Goal: Task Accomplishment & Management: Manage account settings

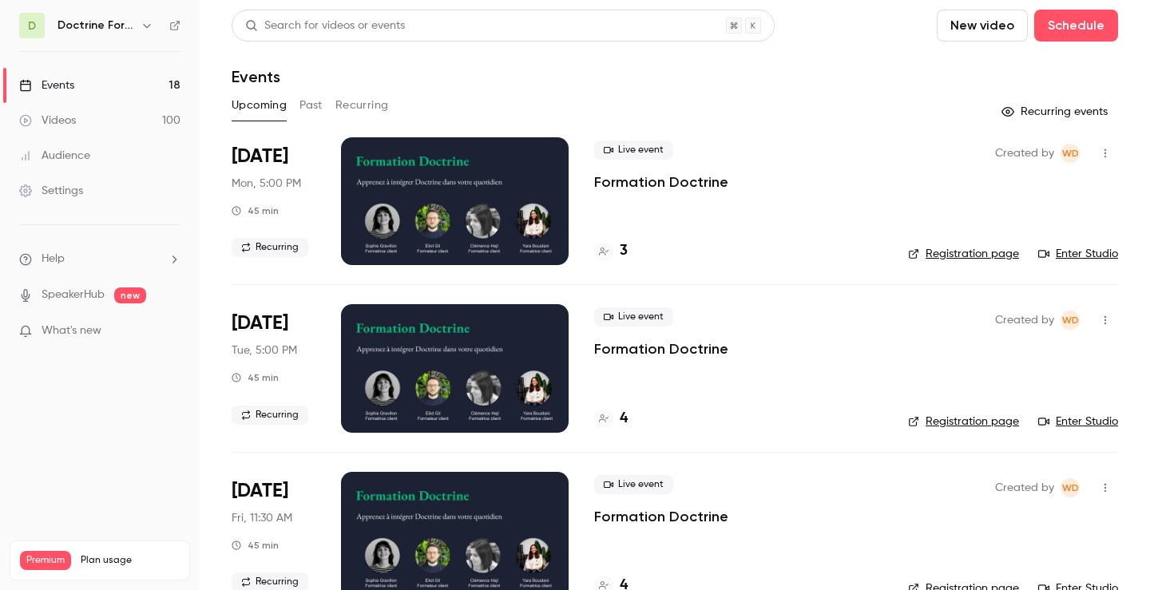
click at [89, 20] on h6 "Doctrine Formation Avocats" at bounding box center [96, 26] width 77 height 16
click at [149, 26] on icon "button" at bounding box center [147, 25] width 13 height 13
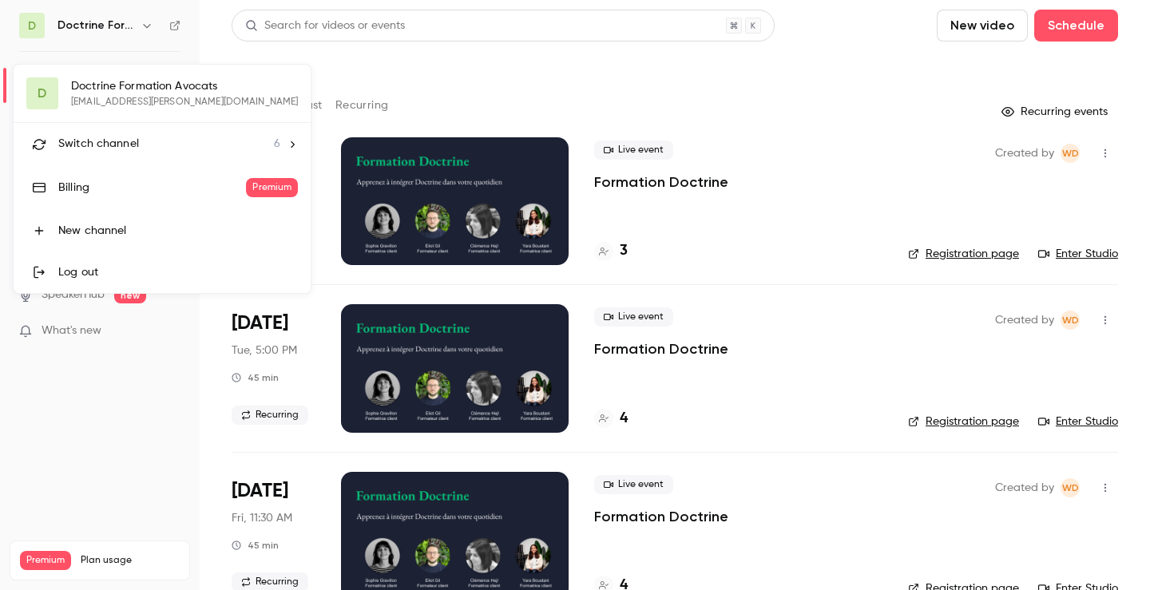
click at [546, 92] on div at bounding box center [575, 295] width 1150 height 590
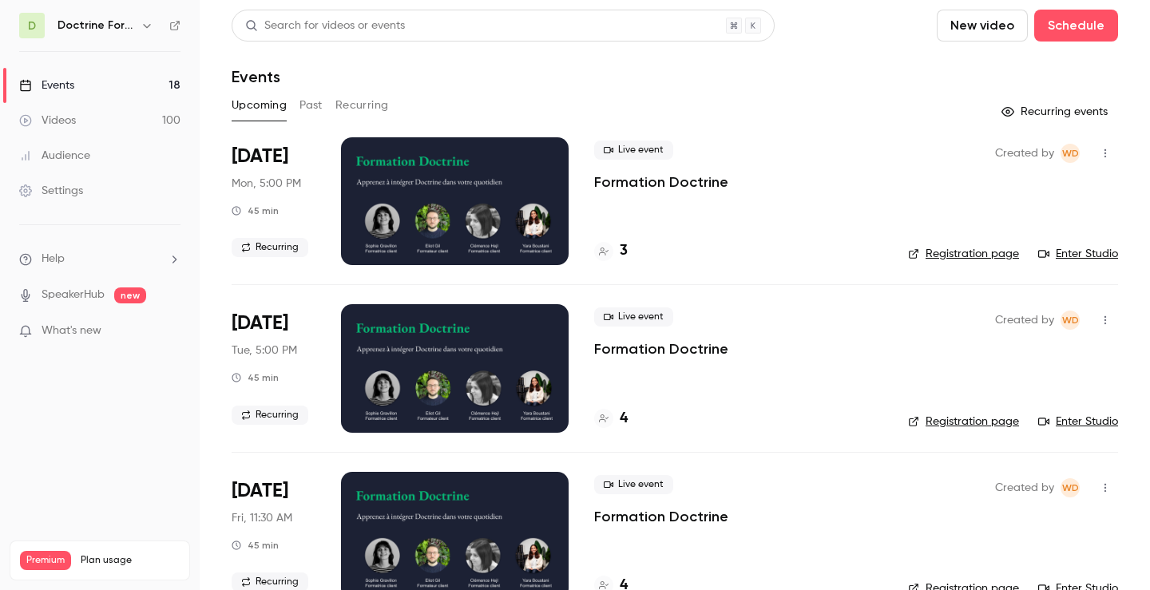
click at [1108, 149] on icon "button" at bounding box center [1105, 153] width 13 height 11
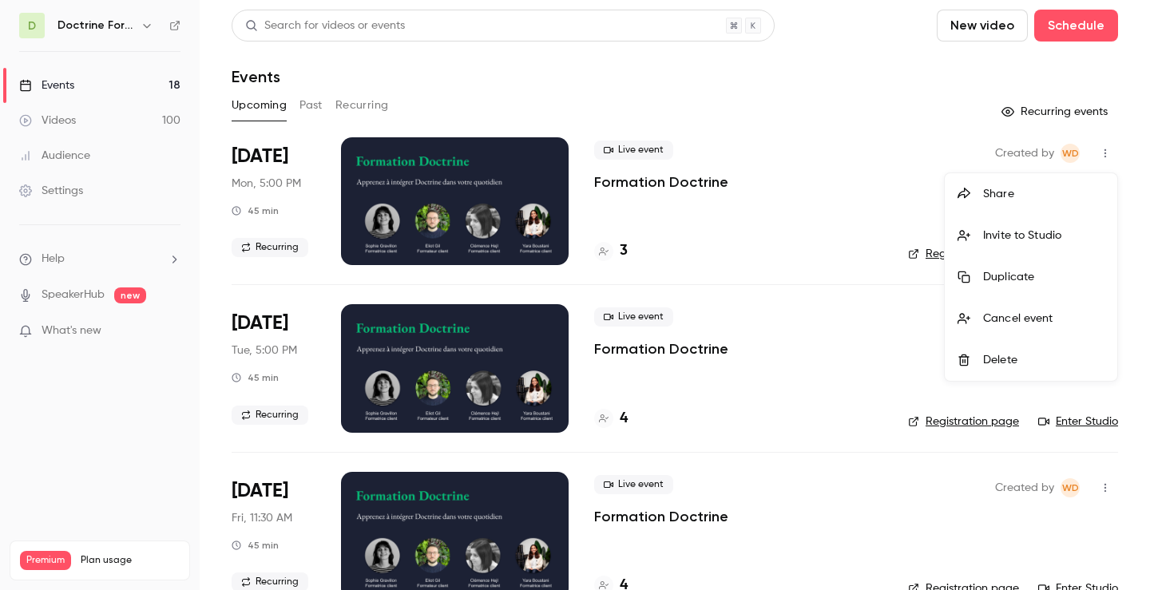
click at [818, 84] on div at bounding box center [575, 295] width 1150 height 590
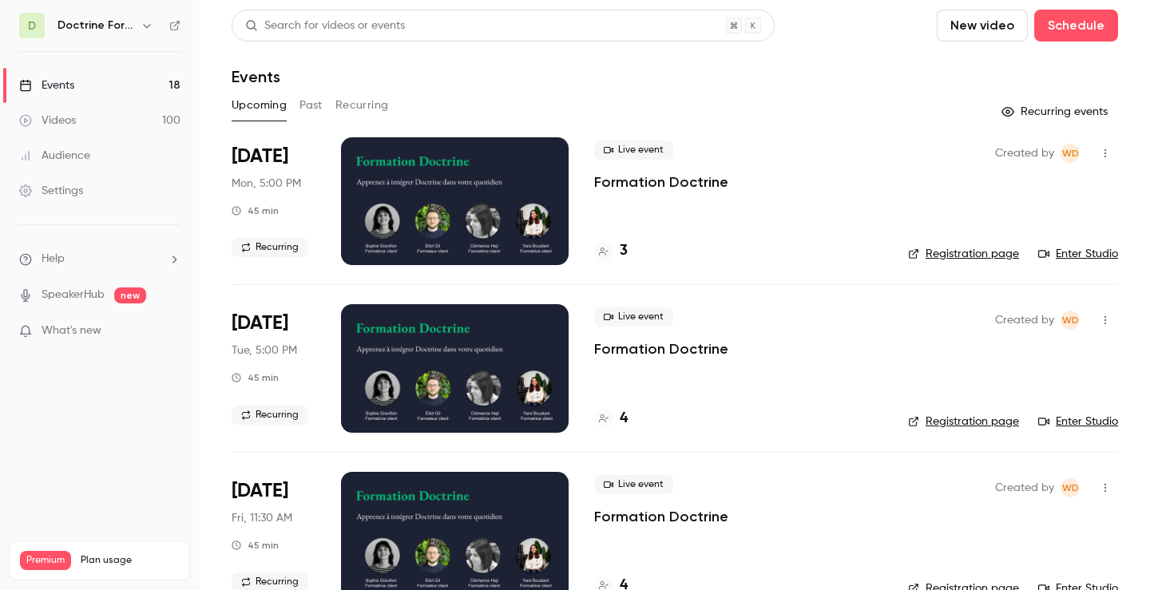
click at [646, 183] on p "Formation Doctrine" at bounding box center [661, 182] width 134 height 19
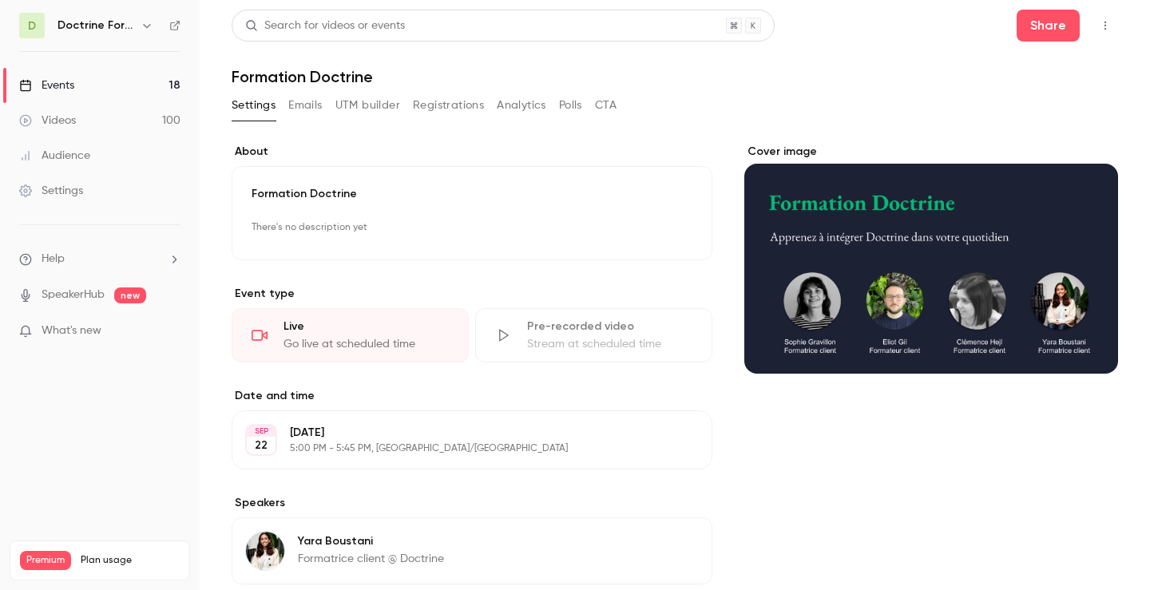
click at [1111, 25] on icon "button" at bounding box center [1105, 25] width 13 height 11
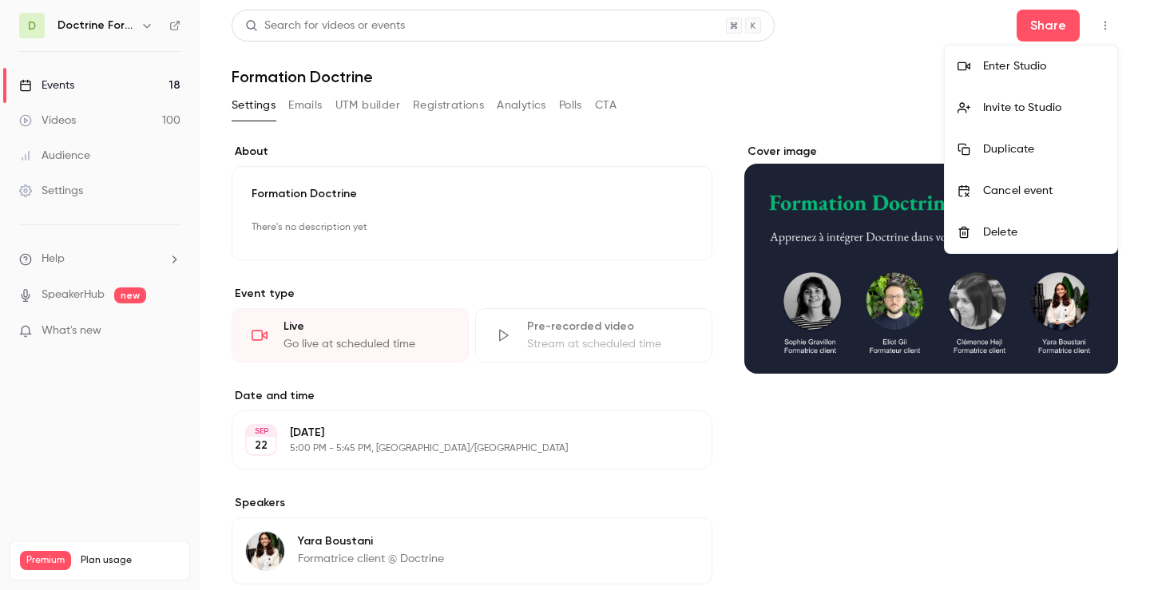
click at [745, 113] on div at bounding box center [575, 295] width 1150 height 590
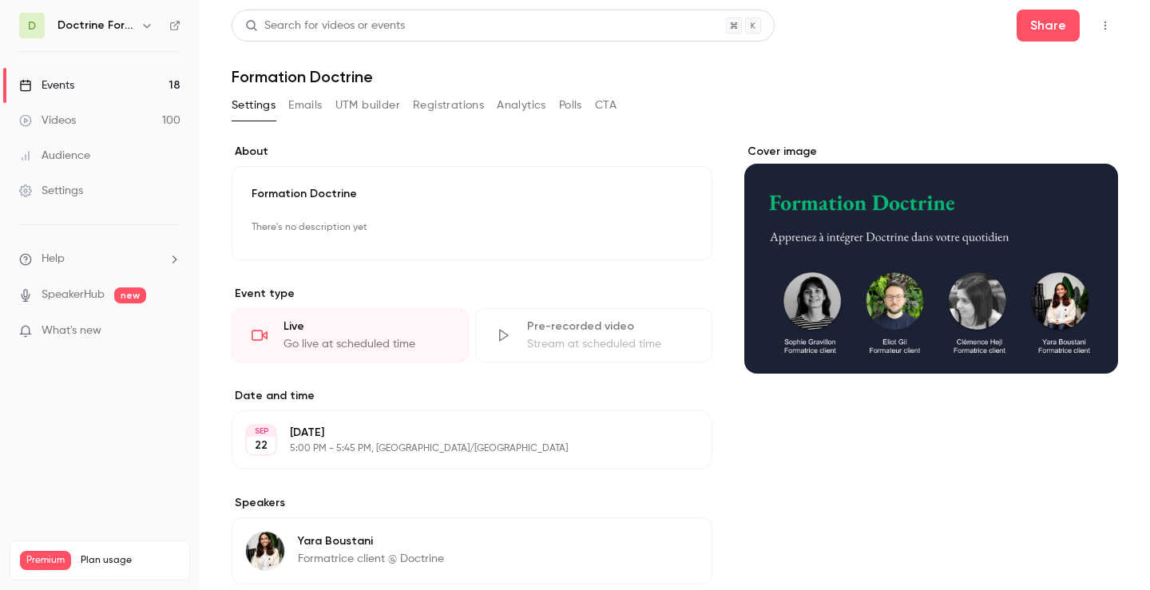
click at [922, 218] on div "Cover image" at bounding box center [932, 259] width 374 height 230
click at [0, 0] on input "Cover image" at bounding box center [0, 0] width 0 height 0
click at [1091, 351] on icon "Cover image" at bounding box center [1090, 345] width 18 height 13
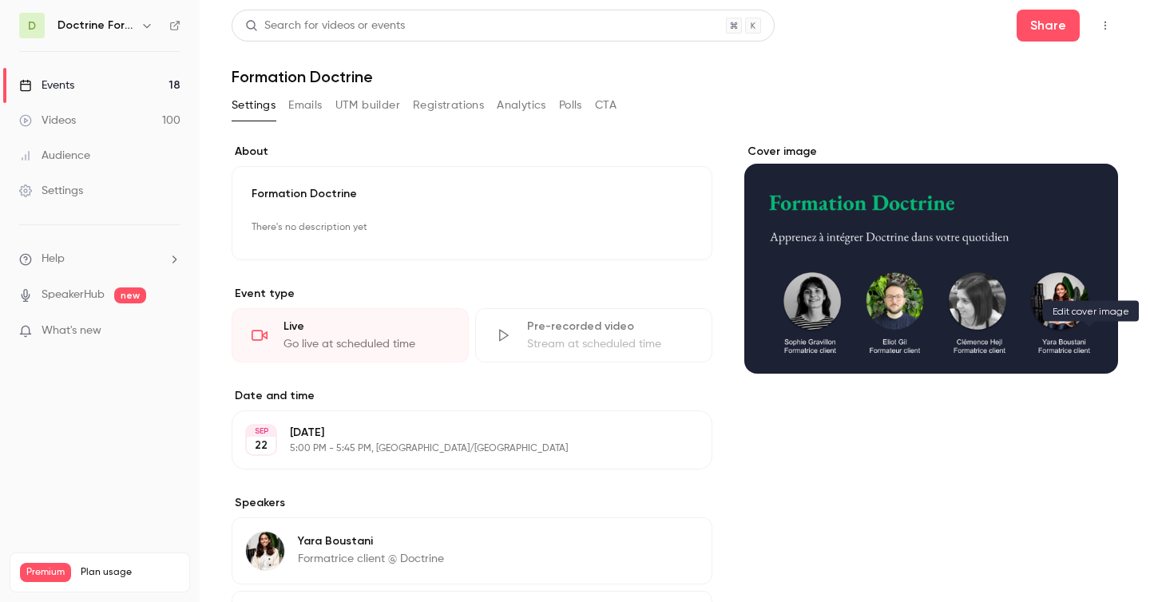
click at [1084, 340] on icon "Cover image" at bounding box center [1090, 345] width 18 height 13
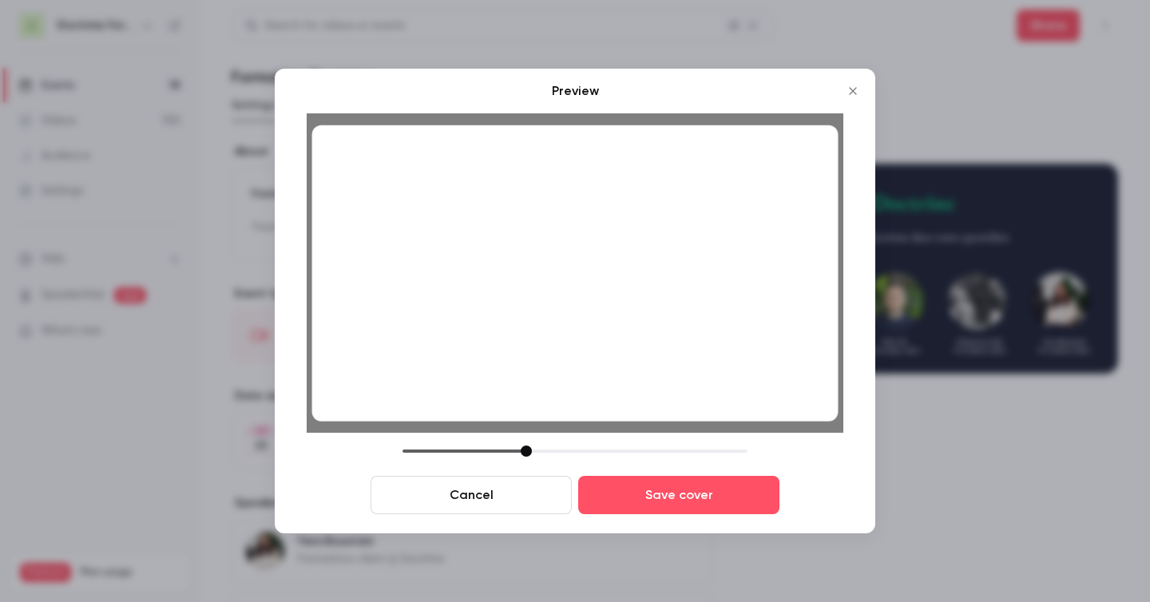
drag, startPoint x: 515, startPoint y: 452, endPoint x: 524, endPoint y: 451, distance: 8.8
click at [524, 451] on div at bounding box center [526, 451] width 11 height 11
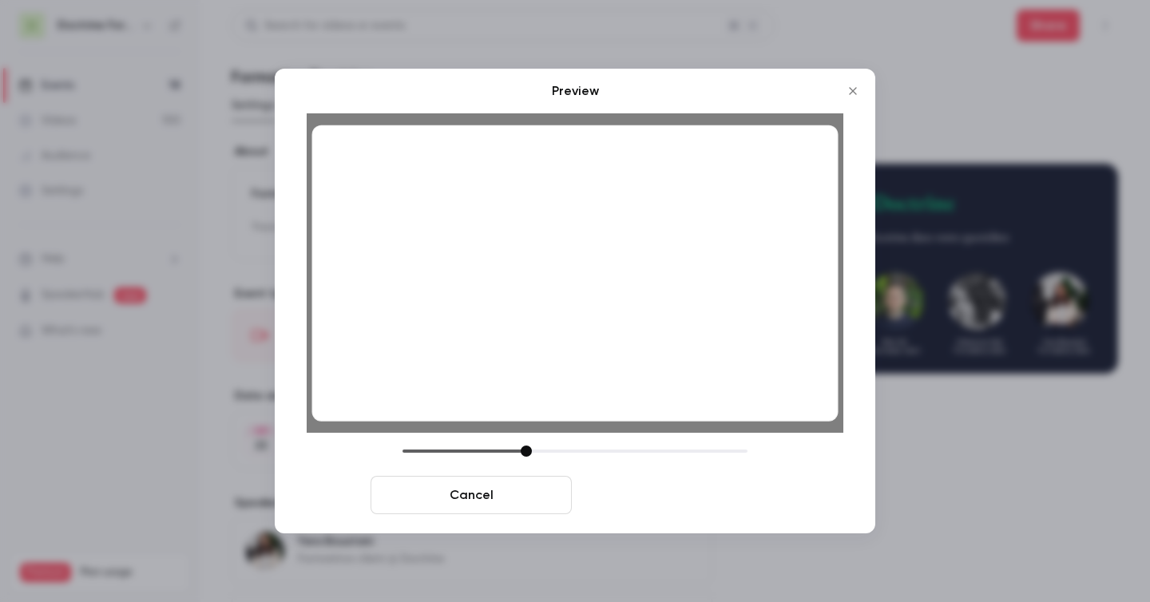
click at [683, 499] on button "Save cover" at bounding box center [678, 495] width 201 height 38
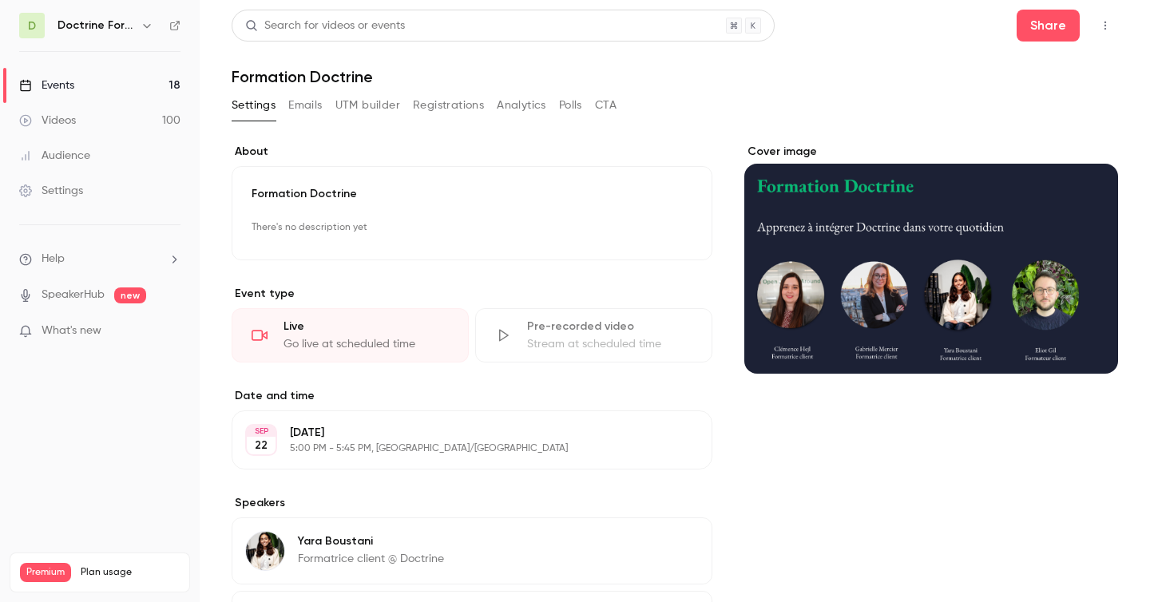
click at [148, 27] on icon "button" at bounding box center [146, 26] width 7 height 4
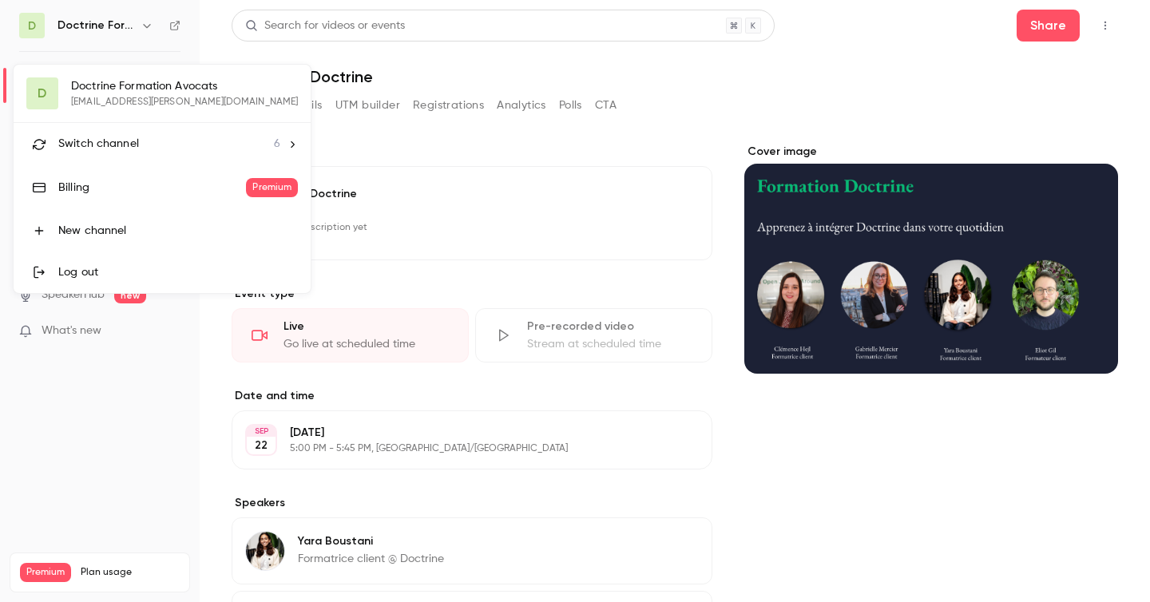
click at [185, 137] on div "Switch channel 6" at bounding box center [169, 144] width 222 height 17
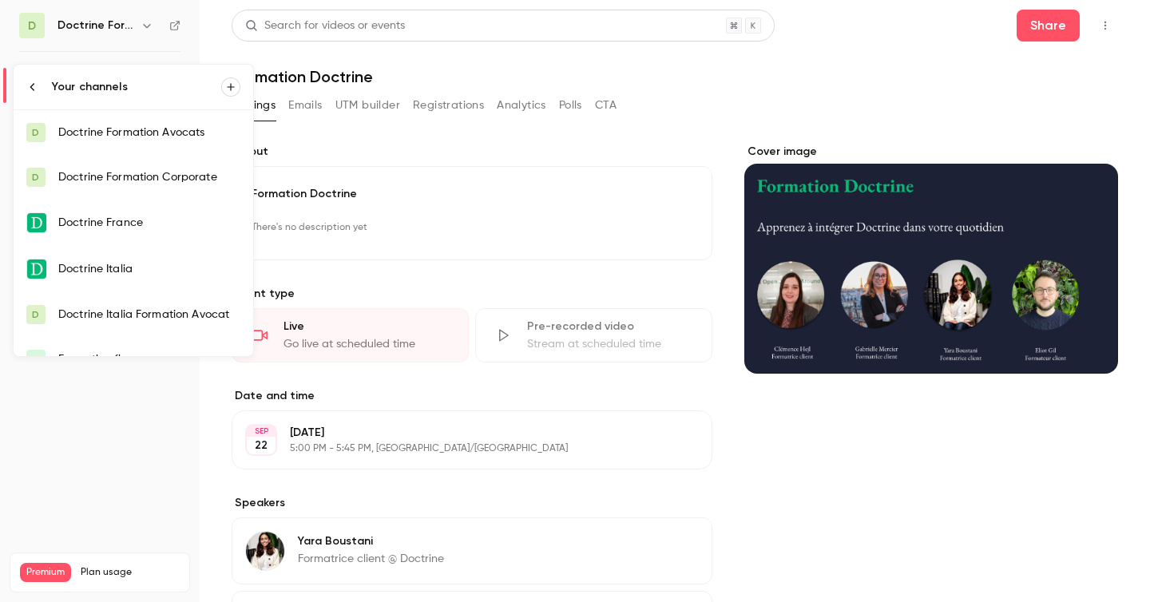
click at [142, 181] on div "Doctrine Formation Corporate" at bounding box center [149, 177] width 182 height 16
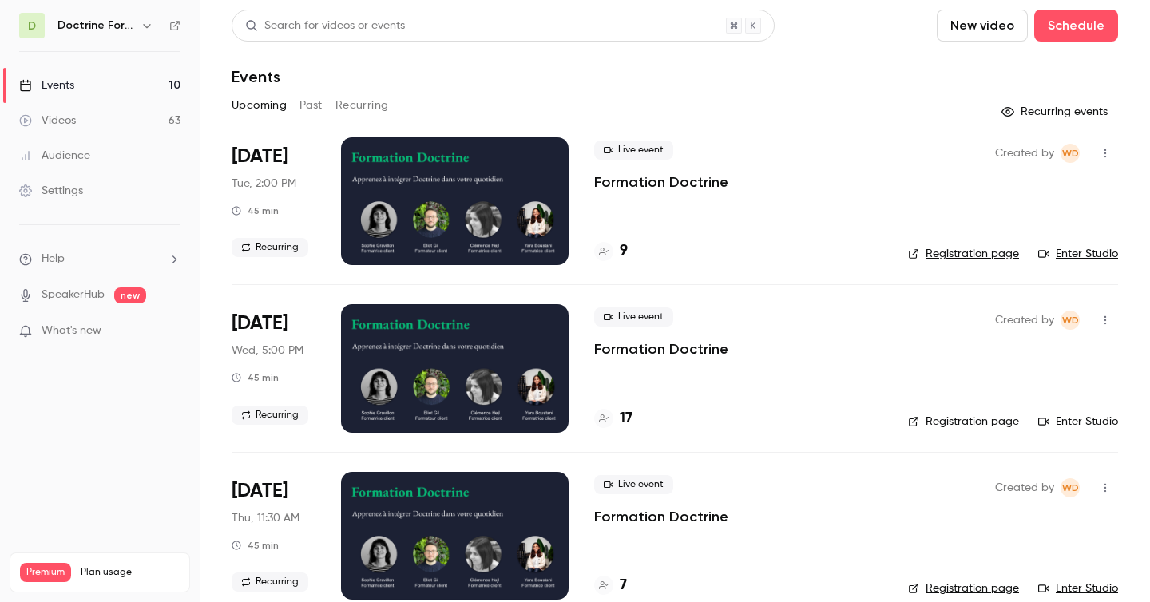
click at [662, 180] on p "Formation Doctrine" at bounding box center [661, 182] width 134 height 19
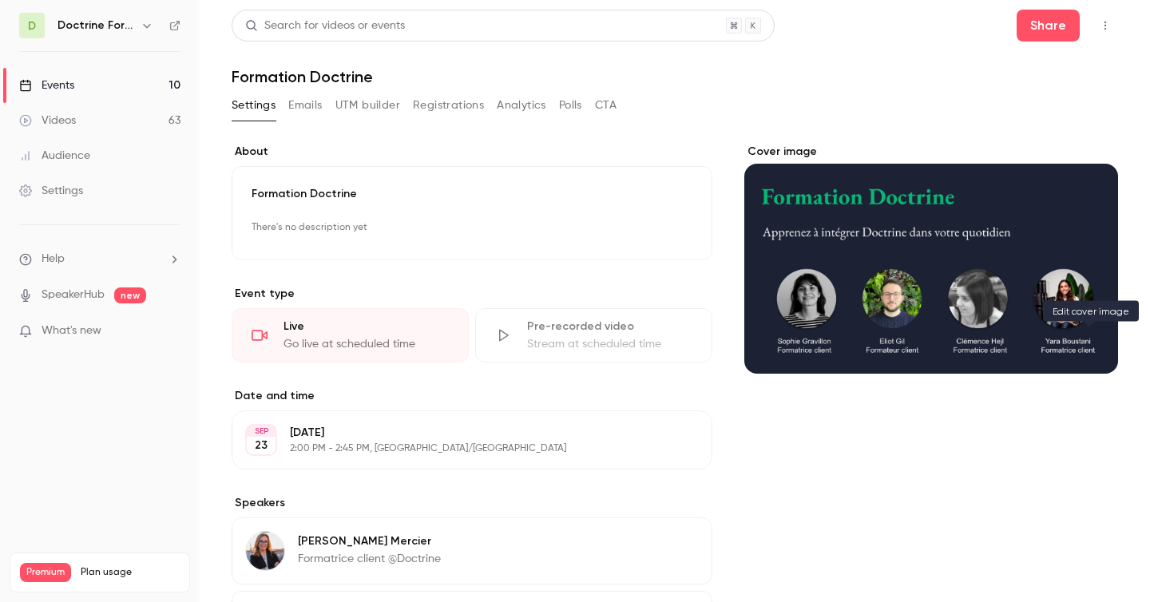
click at [1091, 347] on icon "Cover image" at bounding box center [1090, 345] width 18 height 13
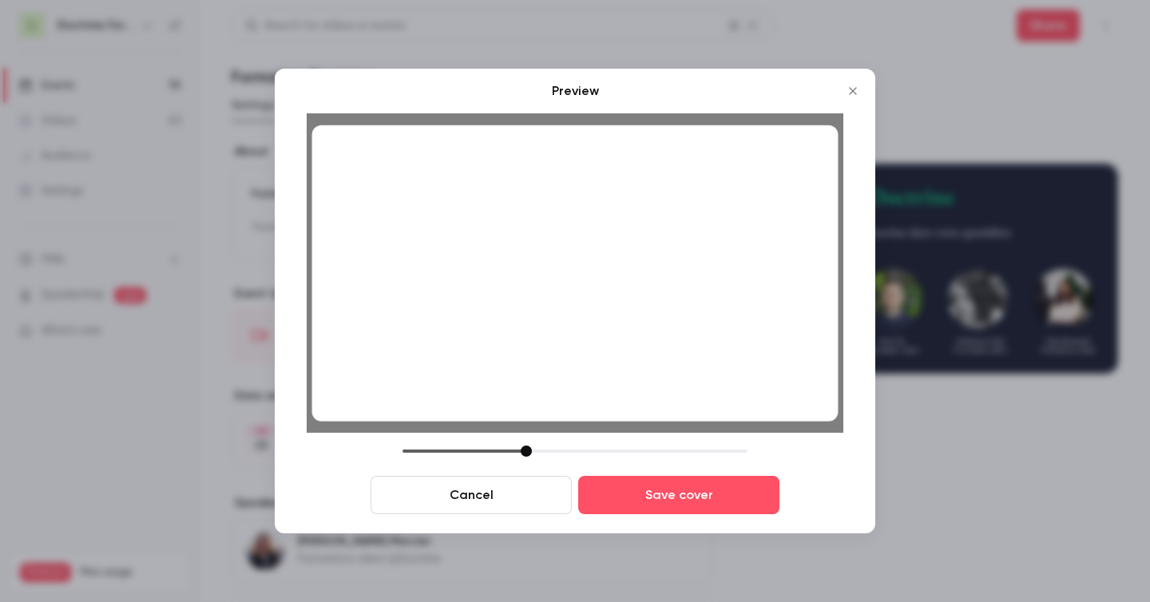
drag, startPoint x: 518, startPoint y: 451, endPoint x: 527, endPoint y: 451, distance: 9.6
click at [527, 451] on div at bounding box center [526, 451] width 11 height 11
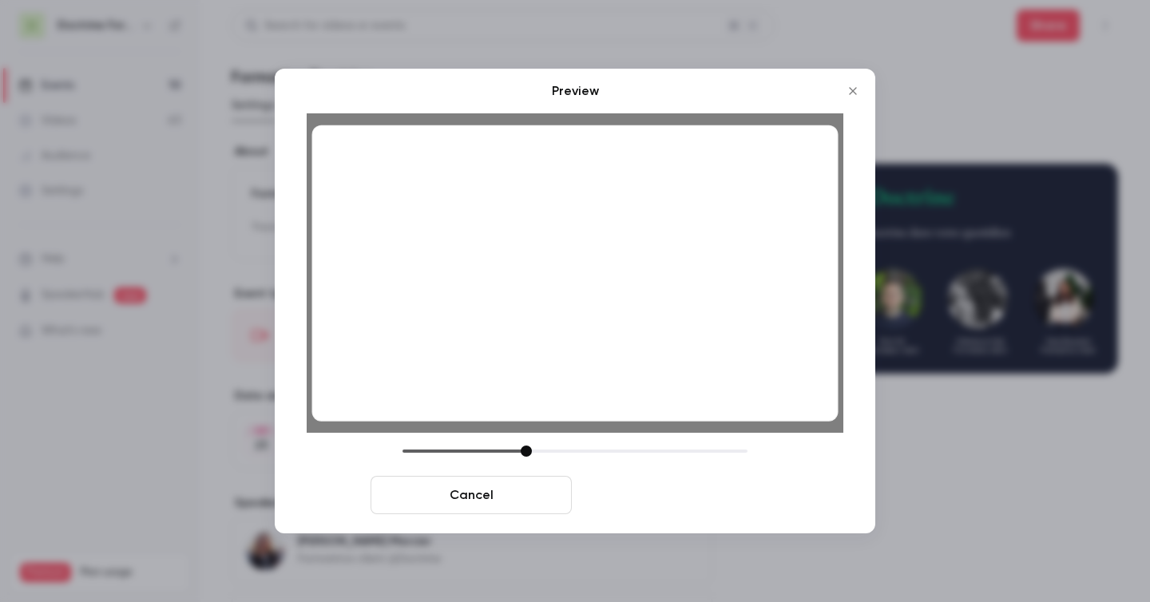
click at [672, 495] on button "Save cover" at bounding box center [678, 495] width 201 height 38
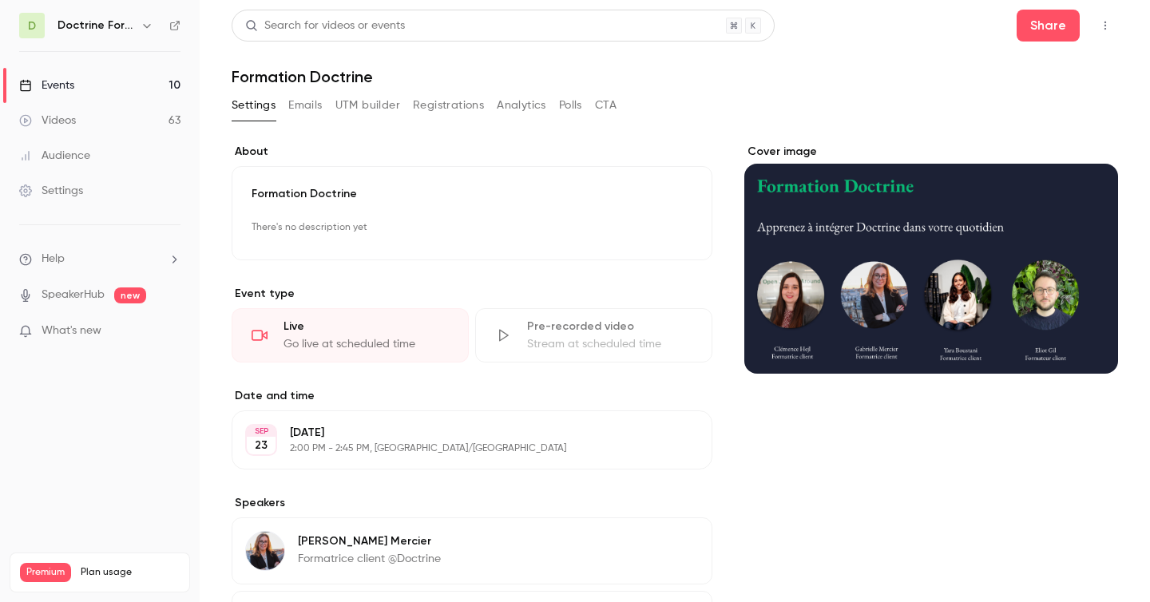
click at [145, 25] on icon "button" at bounding box center [146, 26] width 7 height 4
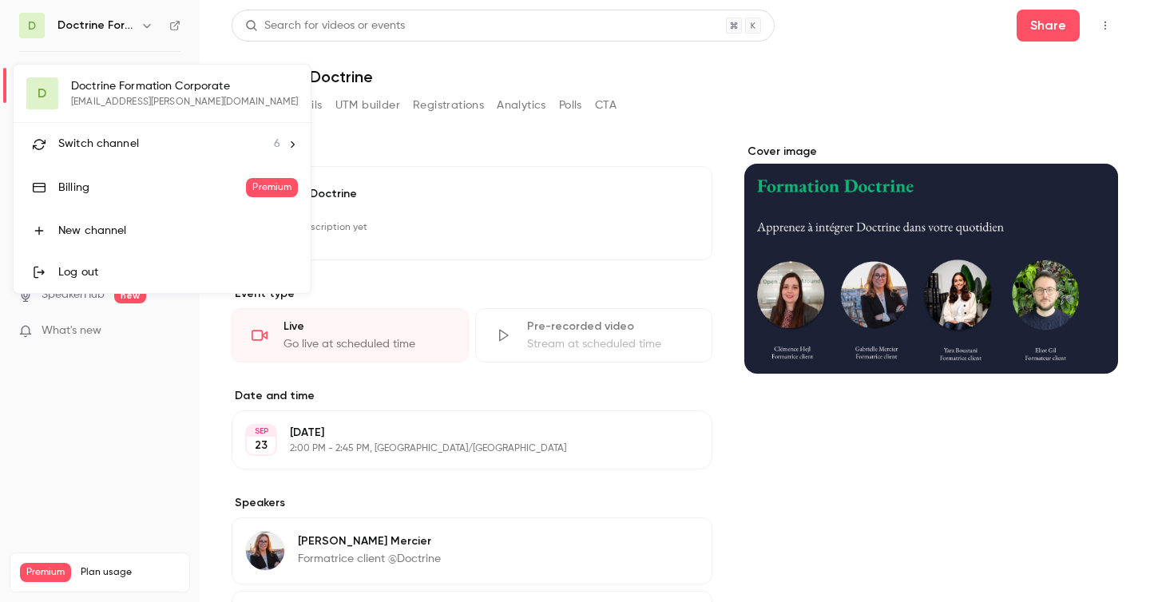
click at [156, 136] on div "Switch channel 6" at bounding box center [169, 144] width 222 height 17
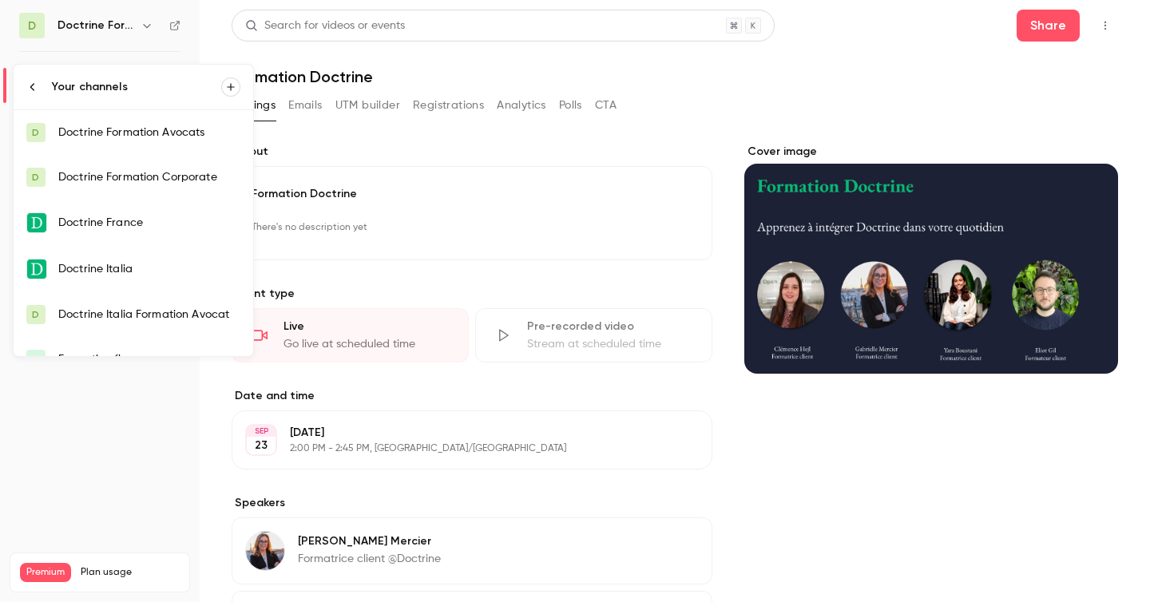
scroll to position [26, 0]
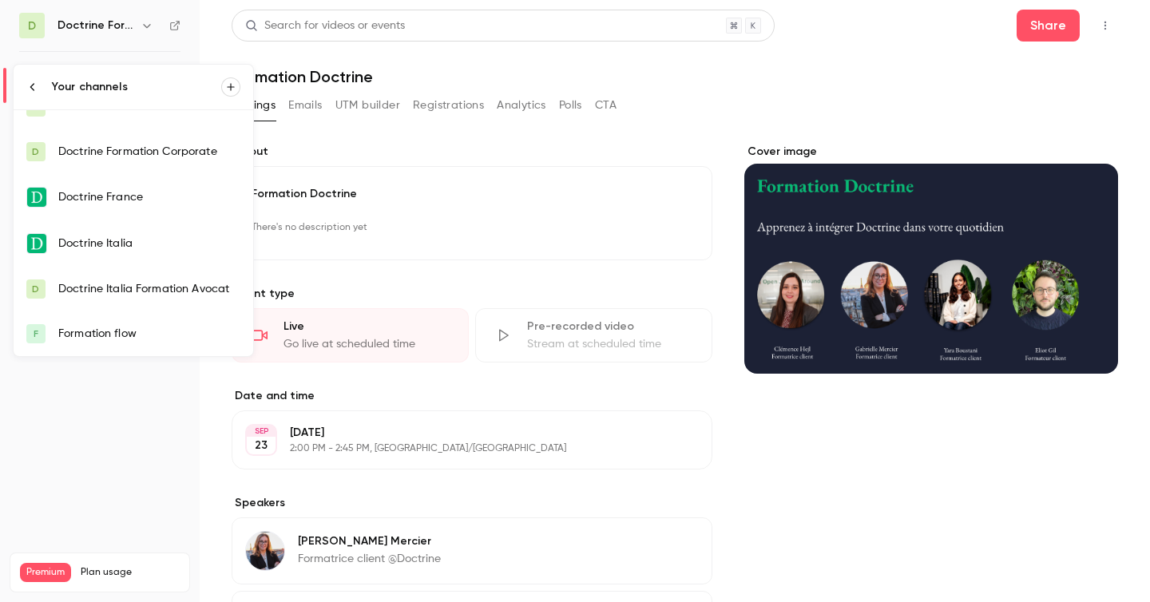
click at [104, 332] on div "Formation flow" at bounding box center [149, 334] width 182 height 16
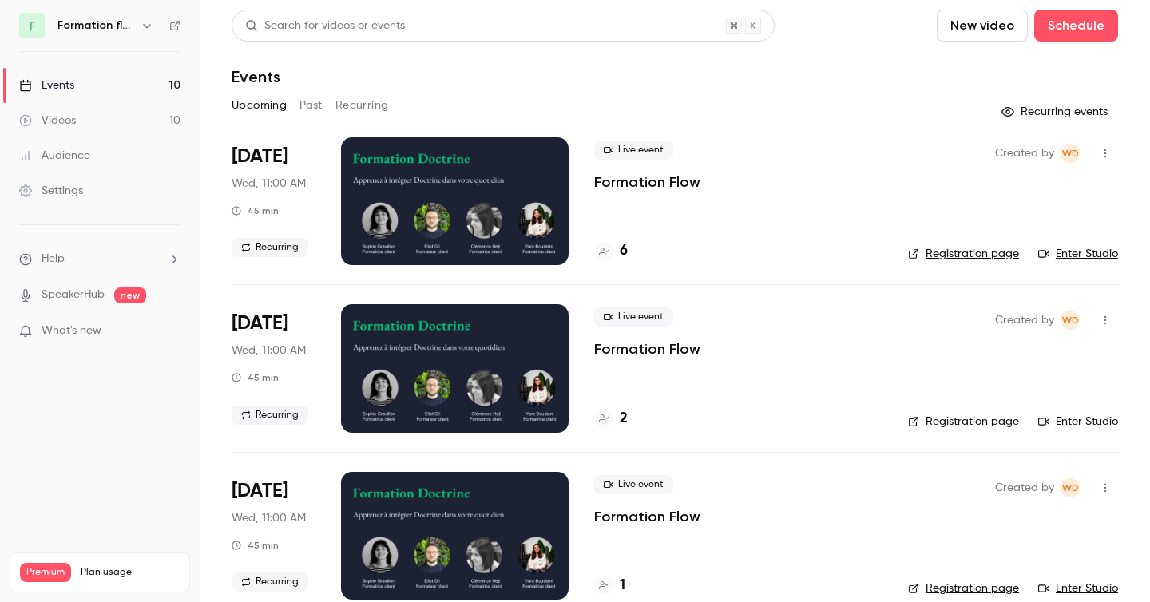
click at [625, 178] on p "Formation Flow" at bounding box center [647, 182] width 106 height 19
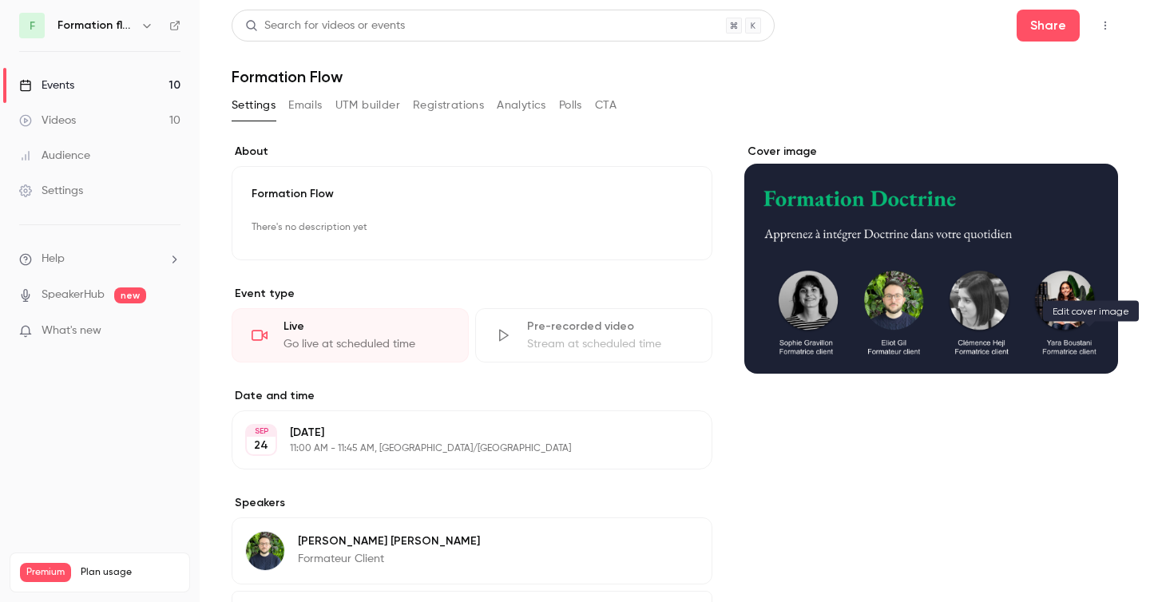
click at [1095, 336] on button "Cover image" at bounding box center [1090, 345] width 32 height 32
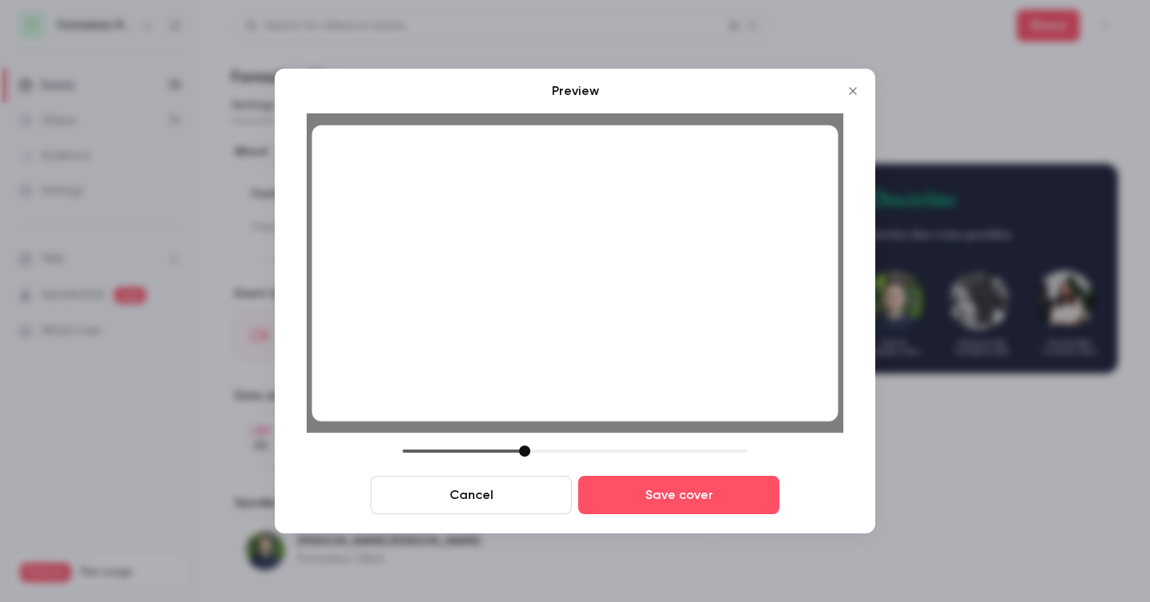
drag, startPoint x: 517, startPoint y: 449, endPoint x: 525, endPoint y: 448, distance: 8.0
click at [525, 448] on div at bounding box center [524, 451] width 11 height 11
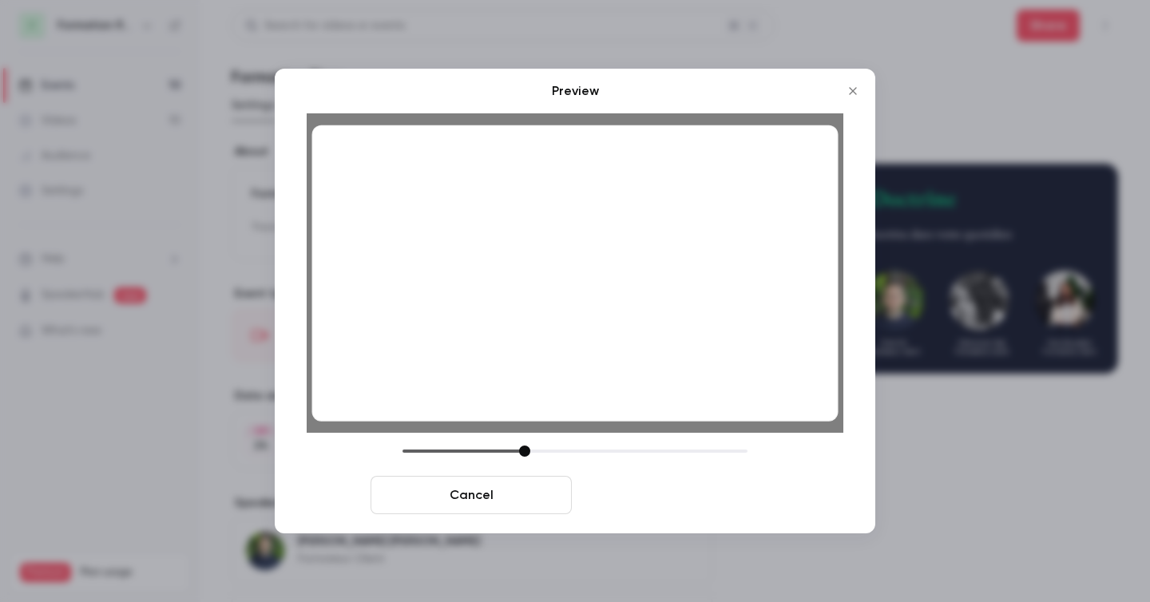
click at [642, 497] on button "Save cover" at bounding box center [678, 495] width 201 height 38
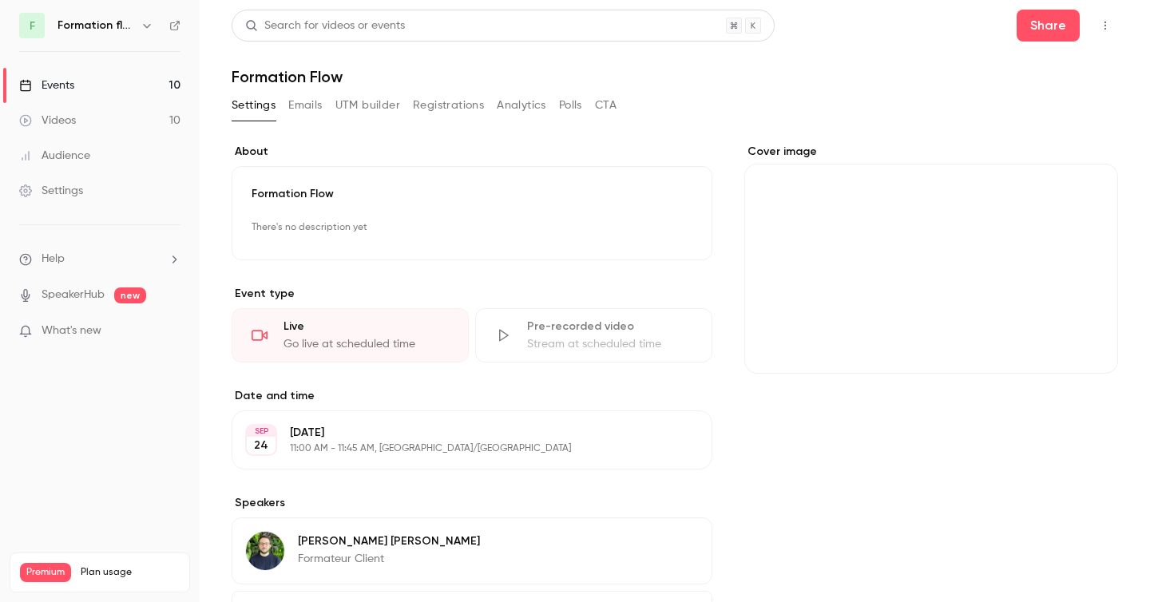
click at [98, 18] on h6 "Formation flow" at bounding box center [96, 26] width 77 height 16
